Goal: Navigation & Orientation: Find specific page/section

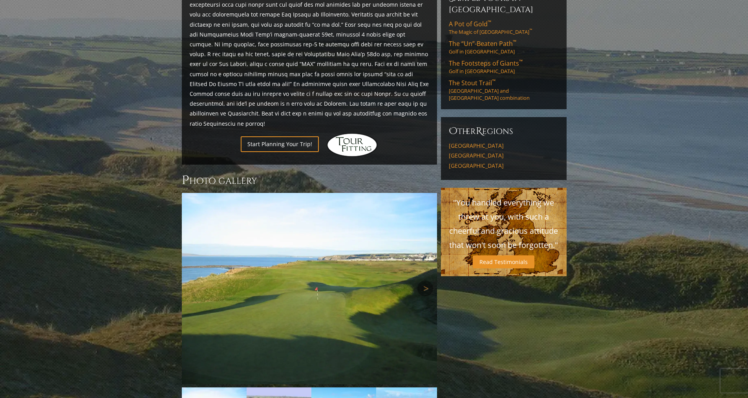
scroll to position [511, 0]
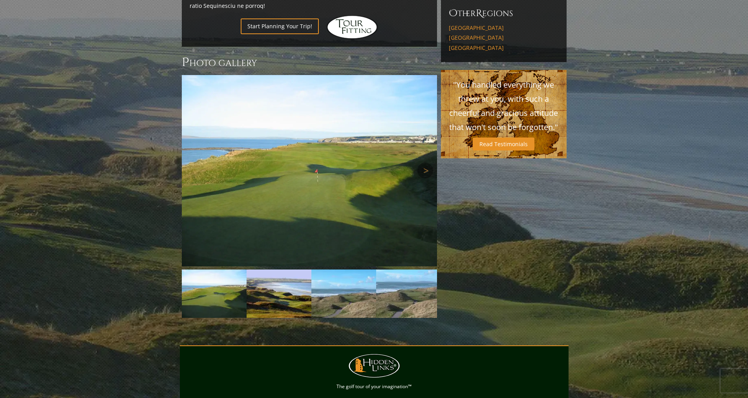
click at [404, 169] on img at bounding box center [309, 170] width 255 height 191
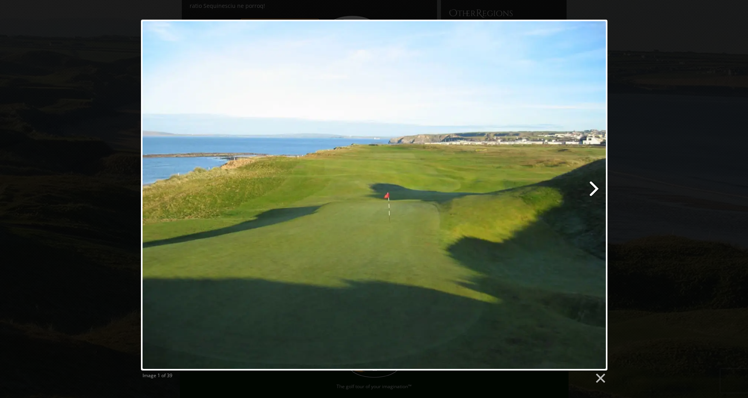
click at [595, 185] on link at bounding box center [458, 195] width 298 height 351
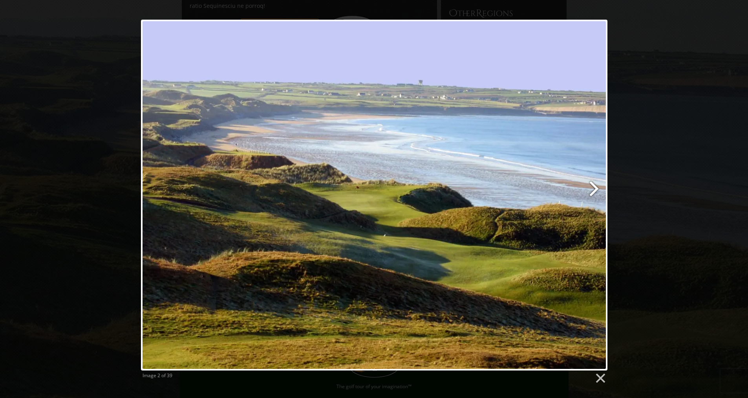
click at [595, 186] on link at bounding box center [458, 195] width 298 height 351
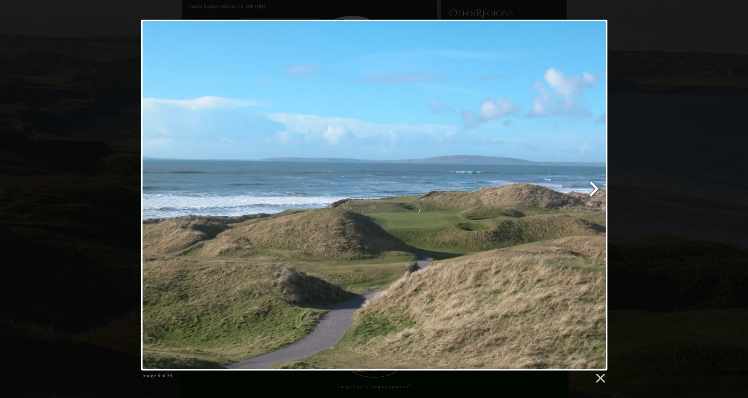
click at [595, 186] on link at bounding box center [458, 195] width 298 height 351
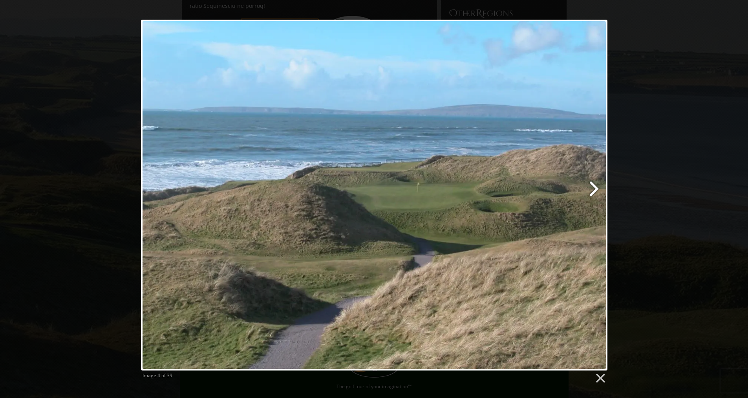
click at [595, 186] on link at bounding box center [458, 195] width 298 height 351
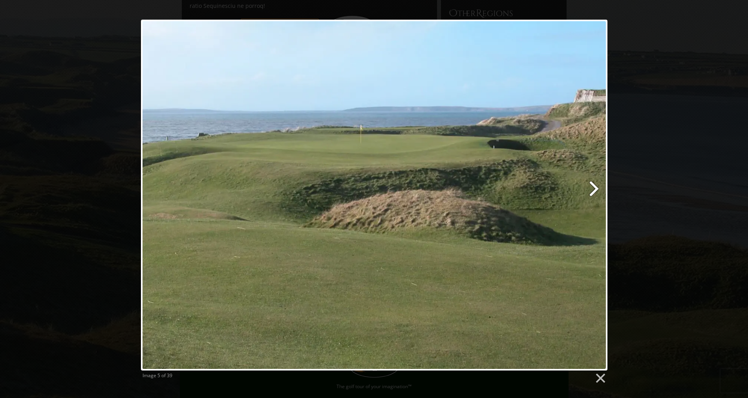
click at [595, 186] on link at bounding box center [458, 195] width 298 height 351
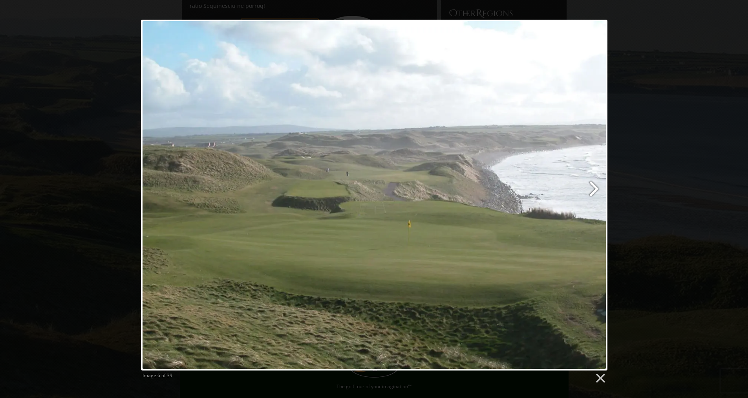
click at [595, 186] on link at bounding box center [458, 195] width 298 height 351
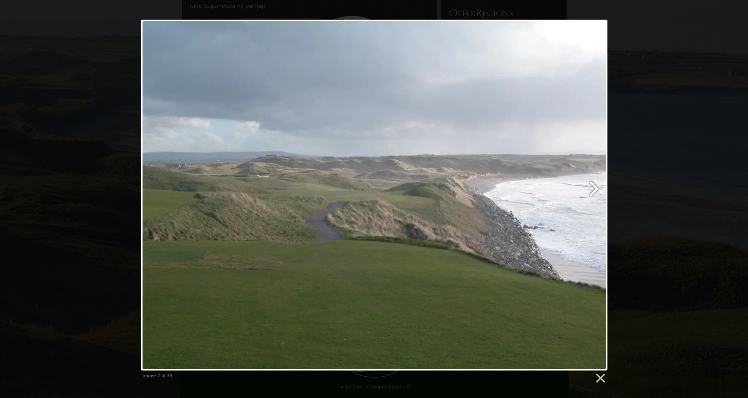
click at [595, 186] on link at bounding box center [458, 195] width 298 height 351
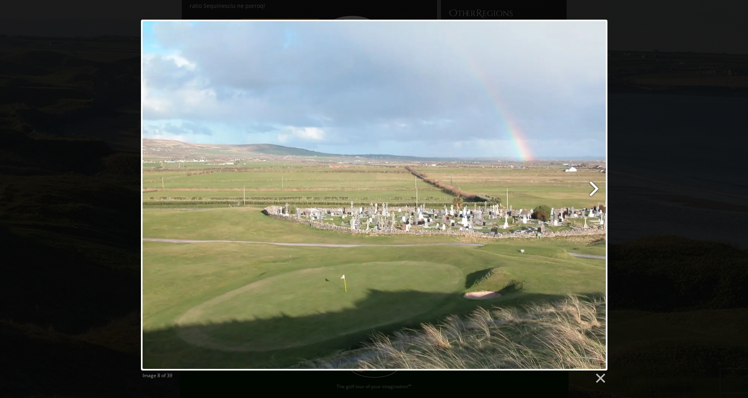
click at [595, 186] on link at bounding box center [458, 195] width 298 height 351
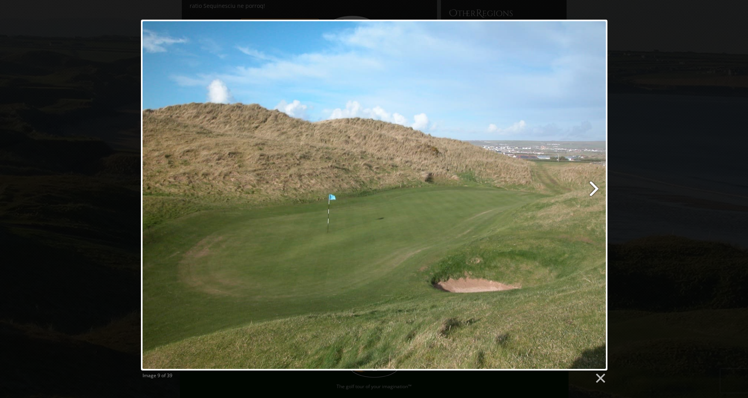
click at [595, 186] on link at bounding box center [458, 195] width 298 height 351
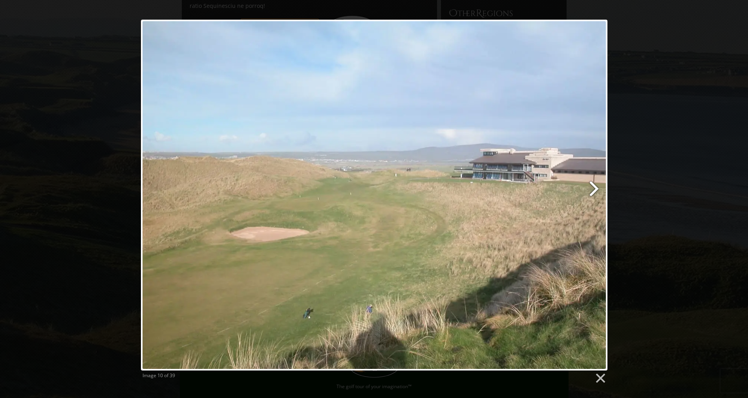
click at [595, 186] on link at bounding box center [458, 195] width 298 height 351
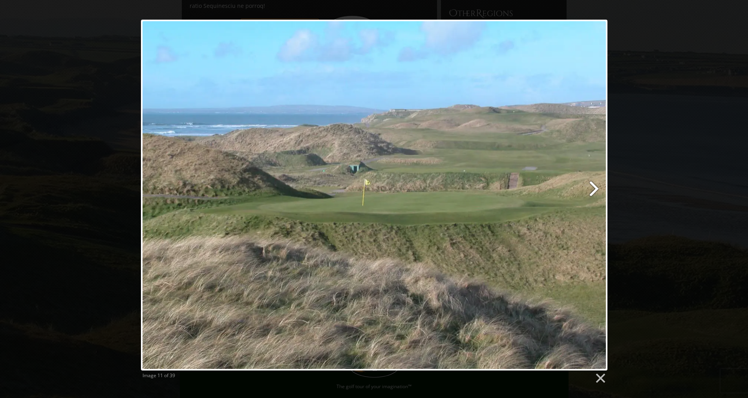
click at [595, 186] on link at bounding box center [458, 195] width 298 height 351
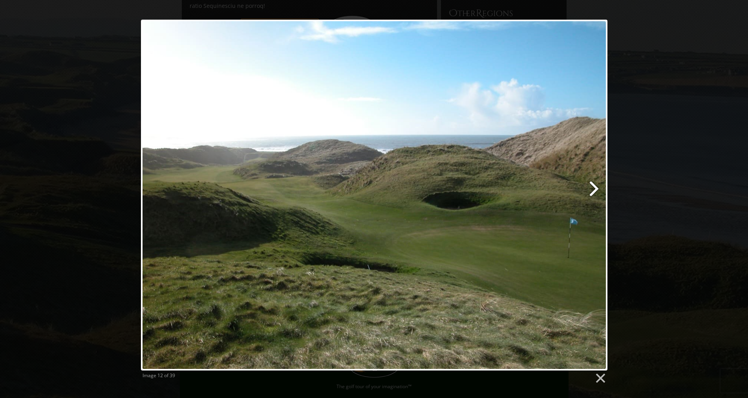
click at [595, 186] on link at bounding box center [458, 195] width 298 height 351
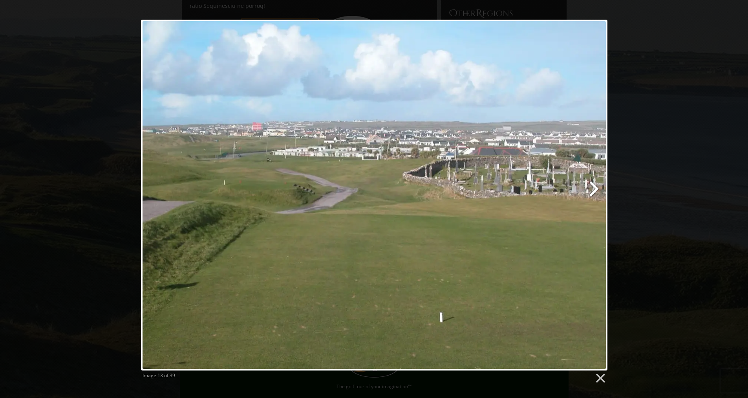
click at [595, 186] on link at bounding box center [458, 195] width 298 height 351
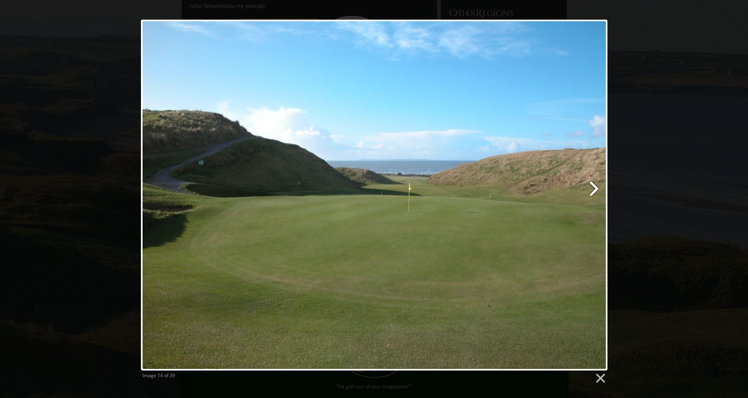
click at [595, 186] on link at bounding box center [458, 195] width 298 height 351
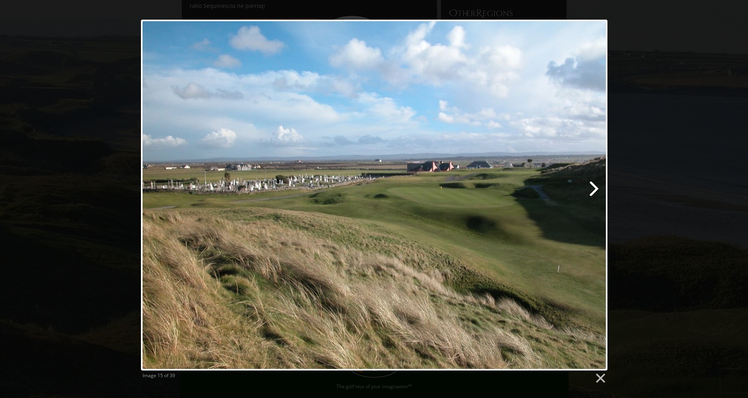
click at [595, 186] on link at bounding box center [458, 195] width 298 height 351
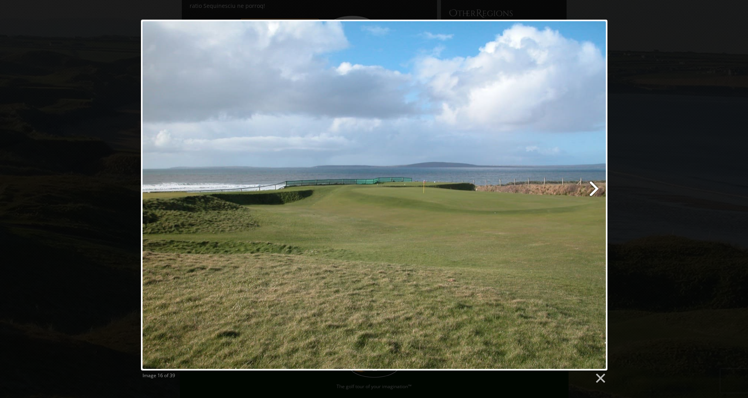
click at [595, 186] on link at bounding box center [458, 195] width 298 height 351
